Goal: Task Accomplishment & Management: Use online tool/utility

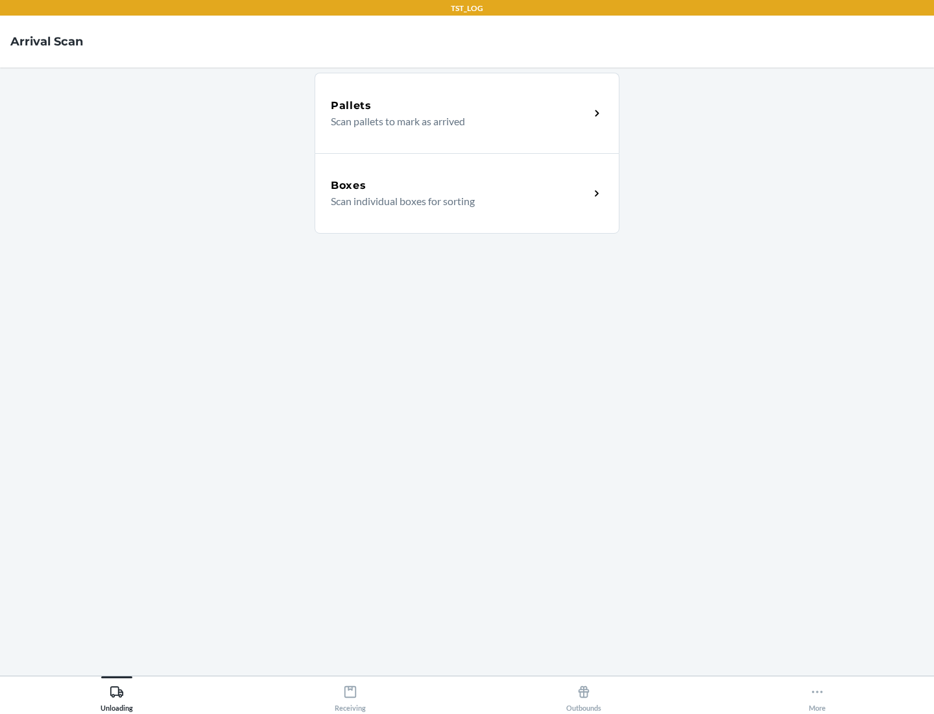
click at [460, 186] on div "Boxes" at bounding box center [460, 186] width 259 height 16
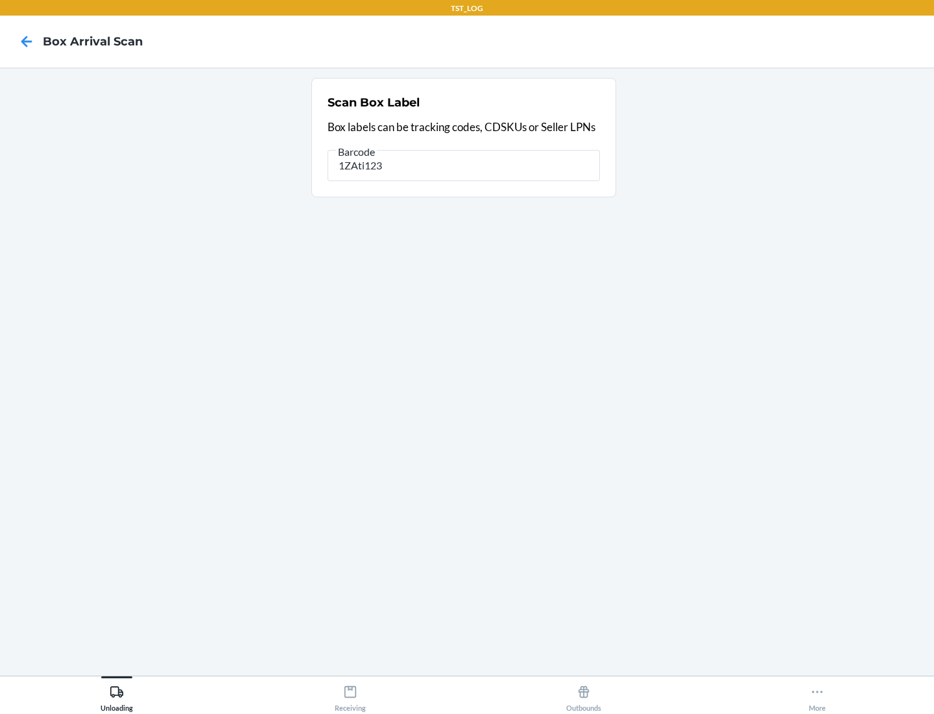
type input "1ZAti123"
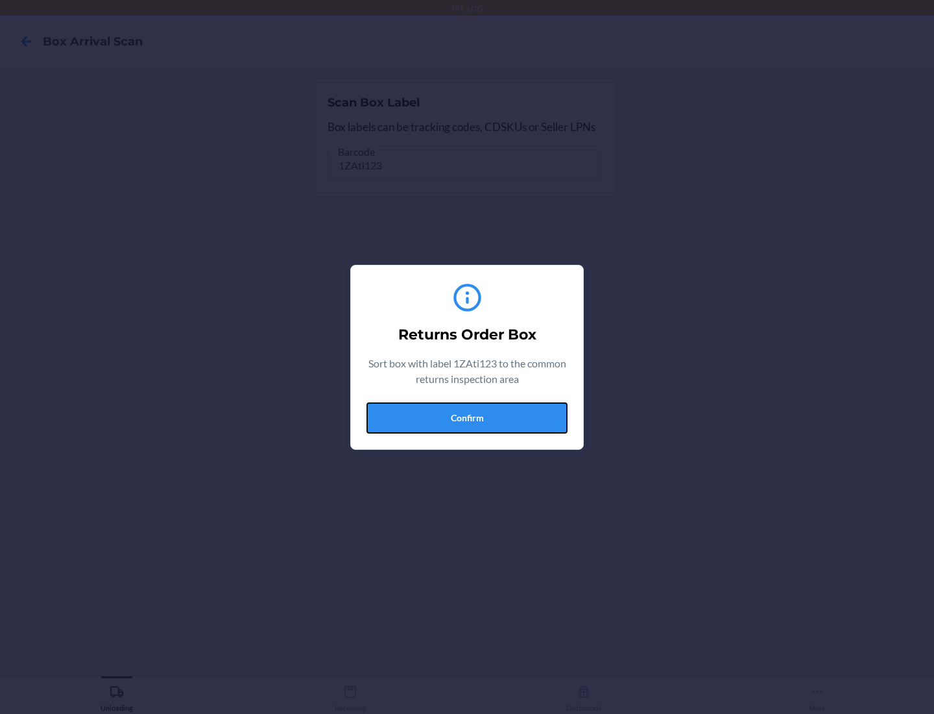
click at [467, 417] on button "Confirm" at bounding box center [467, 417] width 201 height 31
